Goal: Navigation & Orientation: Find specific page/section

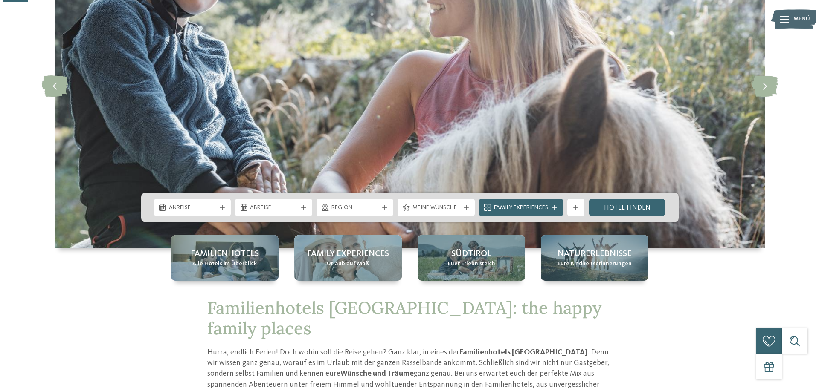
scroll to position [43, 0]
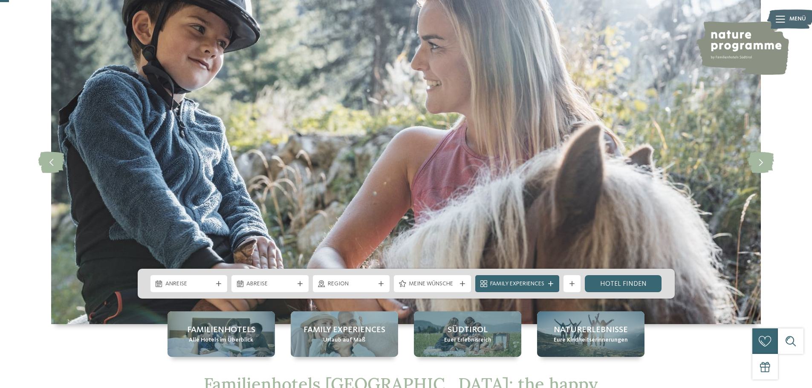
click at [785, 16] on img at bounding box center [791, 19] width 47 height 23
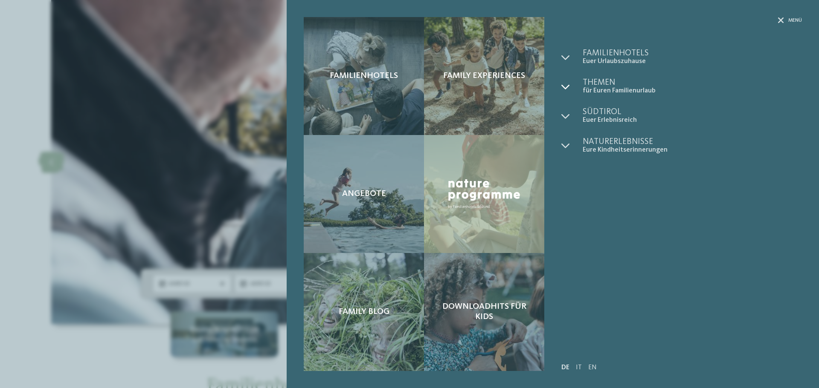
click at [564, 86] on icon at bounding box center [565, 87] width 9 height 9
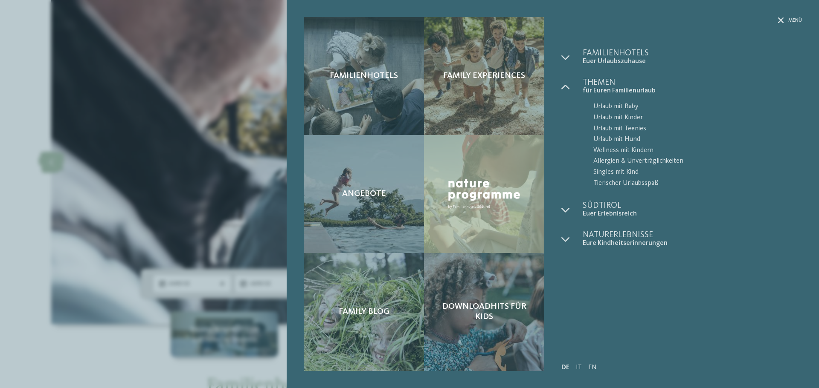
click at [559, 56] on div "Menü Familienhotels Euer Urlaubszuhause" at bounding box center [677, 194] width 249 height 354
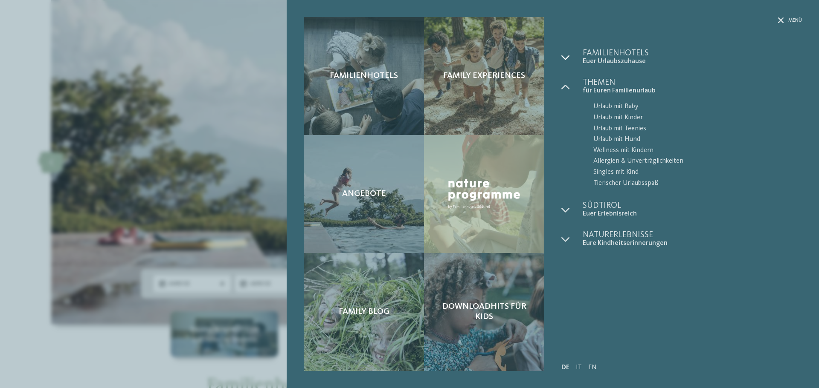
click at [568, 52] on div at bounding box center [571, 57] width 21 height 17
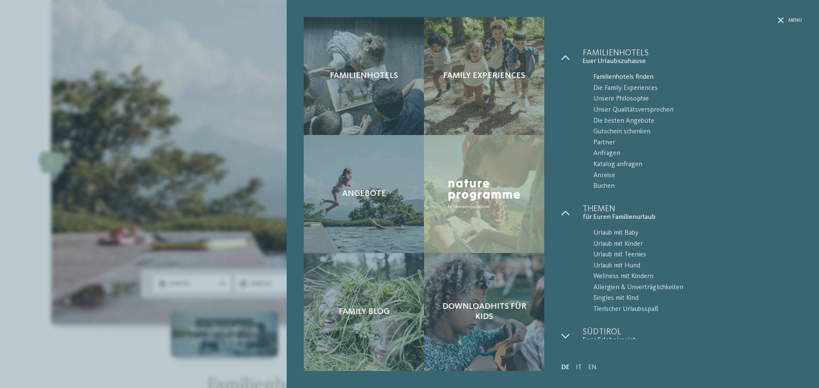
click at [619, 72] on span "Familienhotels finden" at bounding box center [697, 77] width 209 height 11
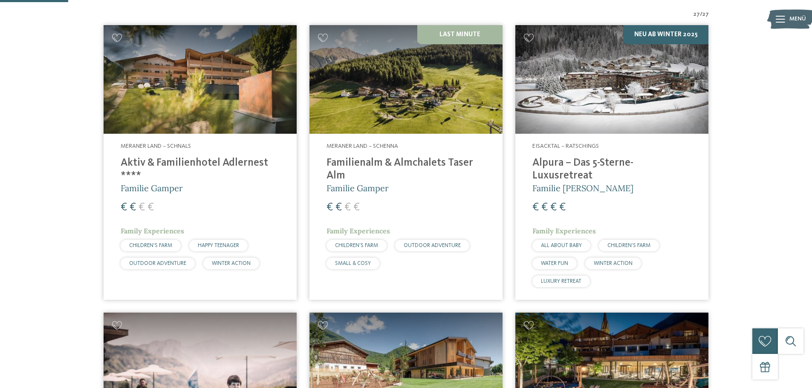
scroll to position [213, 0]
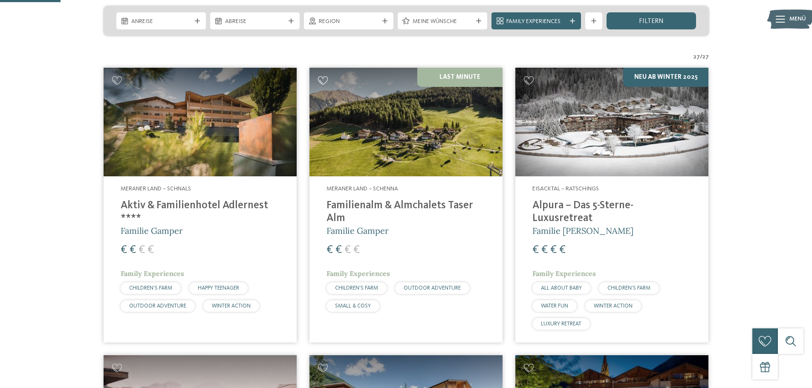
click at [327, 82] on icon at bounding box center [323, 80] width 10 height 9
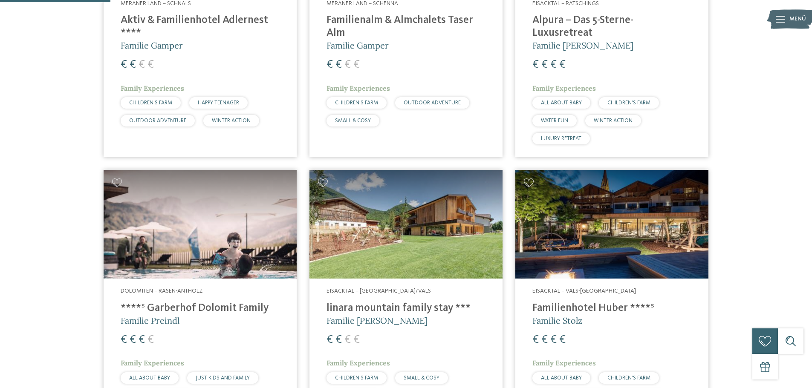
scroll to position [384, 0]
